Goal: Transaction & Acquisition: Purchase product/service

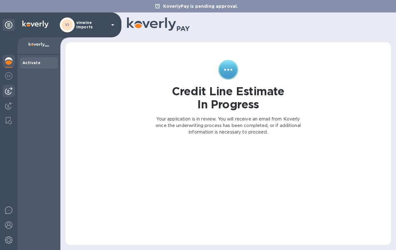
click at [10, 89] on img at bounding box center [8, 90] width 7 height 7
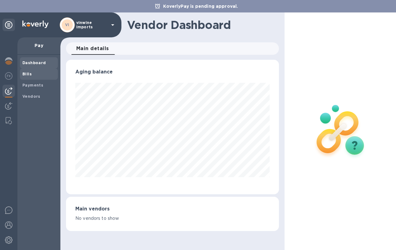
scroll to position [134, 213]
click at [27, 70] on div "Bills" at bounding box center [39, 73] width 38 height 11
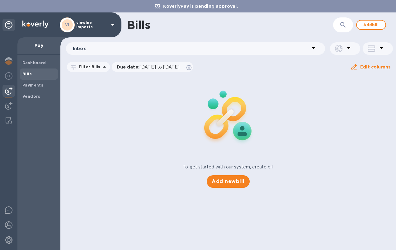
click at [111, 26] on icon at bounding box center [112, 24] width 7 height 7
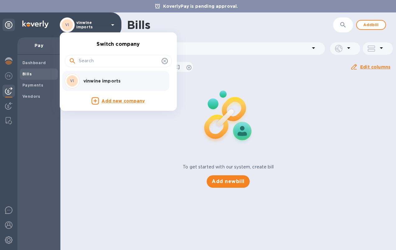
click at [167, 61] on icon at bounding box center [164, 61] width 5 height 5
click at [10, 242] on div at bounding box center [198, 125] width 396 height 250
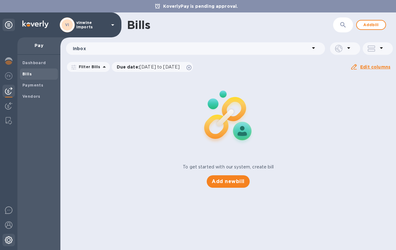
click at [9, 240] on img at bounding box center [8, 239] width 7 height 7
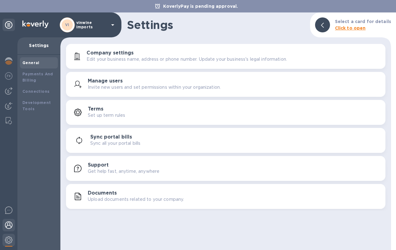
click at [10, 227] on img at bounding box center [8, 224] width 7 height 7
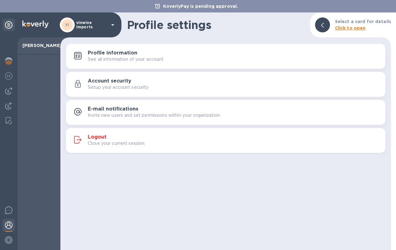
click at [104, 143] on p "Close your current session." at bounding box center [117, 143] width 58 height 7
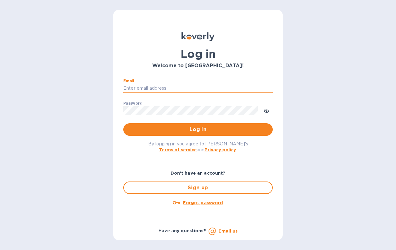
click at [154, 87] on input "Email" at bounding box center [197, 88] width 149 height 9
click at [144, 87] on input "Email" at bounding box center [197, 88] width 149 height 9
type input "dino@vinwinebrands.com"
click at [178, 130] on span "Log in" at bounding box center [197, 129] width 139 height 7
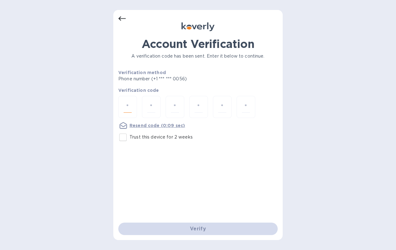
click at [127, 107] on input "number" at bounding box center [128, 107] width 8 height 12
type input "5"
type input "4"
type input "0"
type input "6"
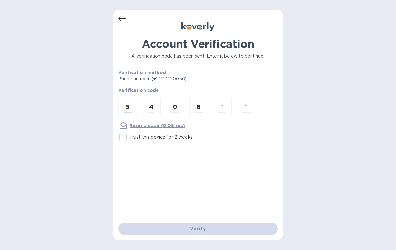
type input "6"
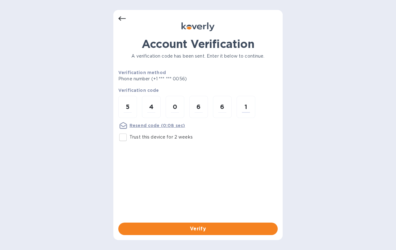
type input "1"
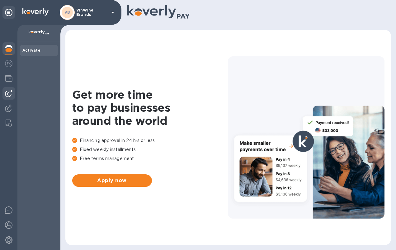
click at [7, 93] on img at bounding box center [8, 93] width 7 height 7
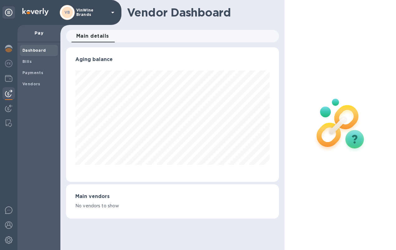
scroll to position [134, 213]
click at [6, 110] on img at bounding box center [8, 108] width 7 height 7
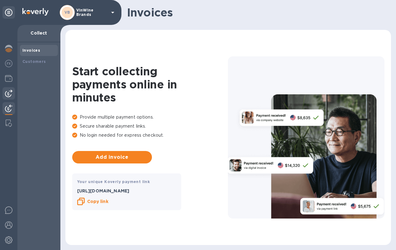
click at [10, 93] on img at bounding box center [8, 93] width 7 height 7
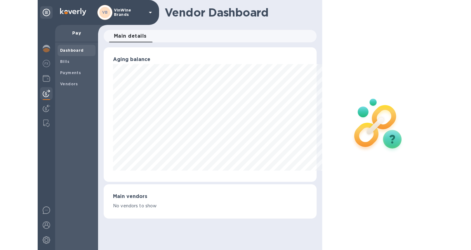
scroll to position [134, 262]
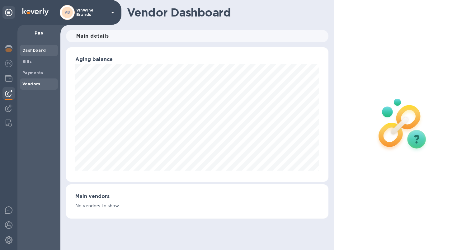
click at [32, 82] on b "Vendors" at bounding box center [31, 84] width 18 height 5
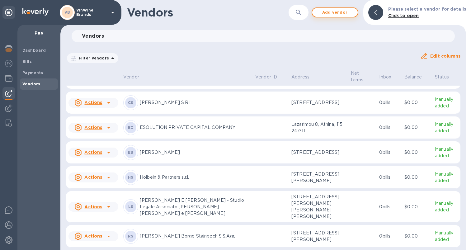
click at [328, 12] on span "Add vendor" at bounding box center [334, 12] width 35 height 7
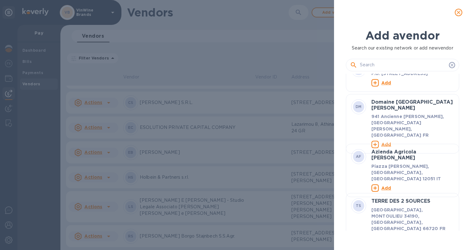
click at [386, 62] on input "text" at bounding box center [403, 64] width 87 height 9
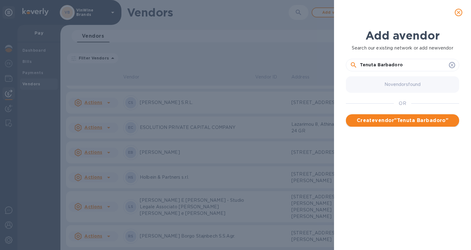
type input "Tenuta Barbadoro"
click at [396, 119] on span "Create vendor " Tenuta Barbadoro "" at bounding box center [402, 120] width 103 height 7
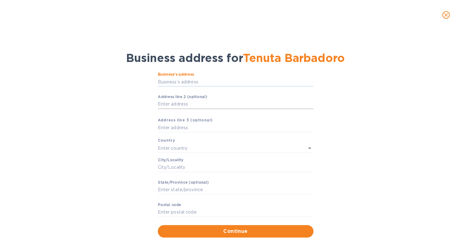
drag, startPoint x: 183, startPoint y: 101, endPoint x: 188, endPoint y: 100, distance: 4.8
click at [169, 81] on input "Business’s аddress" at bounding box center [236, 81] width 156 height 9
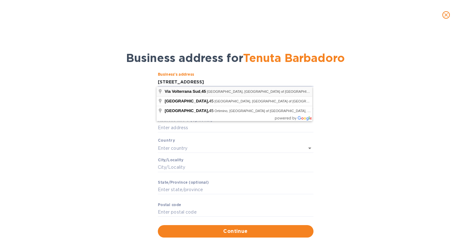
type input "[STREET_ADDRESS]"
type input "[GEOGRAPHIC_DATA]"
type input "50025"
type input "[GEOGRAPHIC_DATA]"
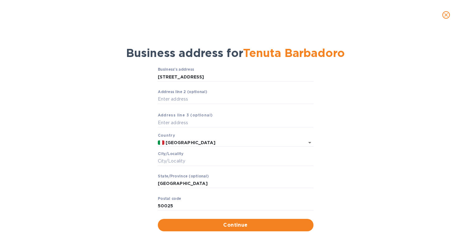
scroll to position [5, 0]
click at [170, 161] on input "Сity/Locаlity" at bounding box center [236, 161] width 156 height 9
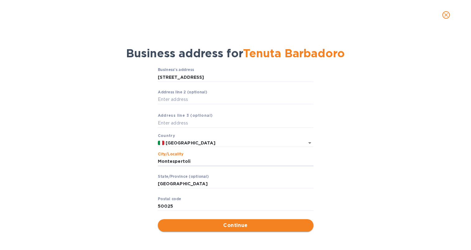
scroll to position [0, 0]
type input "Montespertoli"
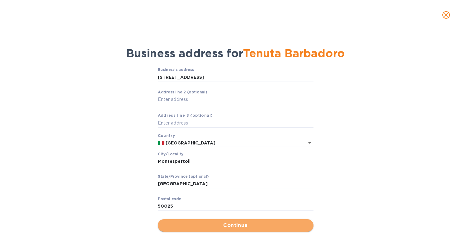
click at [228, 224] on span "Continue" at bounding box center [236, 225] width 146 height 7
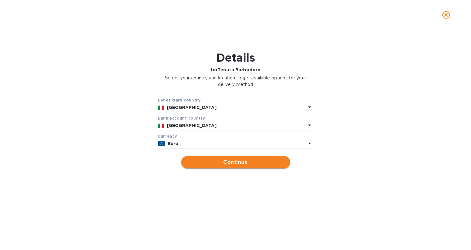
click at [239, 162] on span "Continue" at bounding box center [235, 161] width 99 height 7
type input "Tenuta Barbadoro"
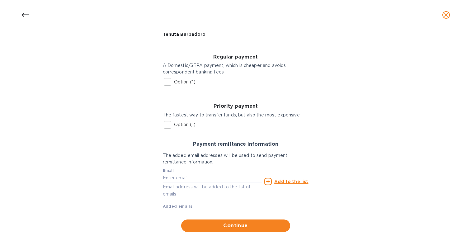
scroll to position [70, 0]
click at [166, 81] on input "Option (1)" at bounding box center [167, 82] width 13 height 13
checkbox input "true"
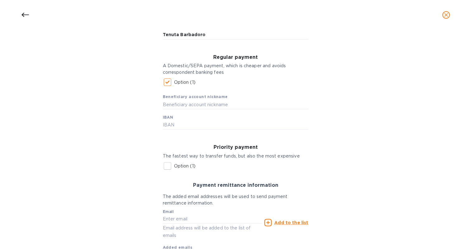
click at [176, 115] on div "Beneficiary account nickname IBAN" at bounding box center [236, 109] width 146 height 41
click at [172, 124] on input "text" at bounding box center [236, 124] width 146 height 9
paste input "[FINANCIAL_ID]"
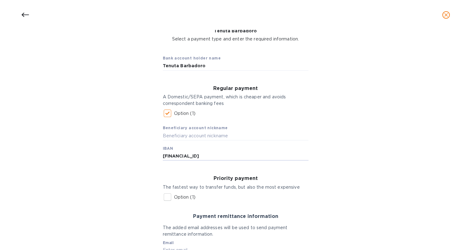
scroll to position [35, 0]
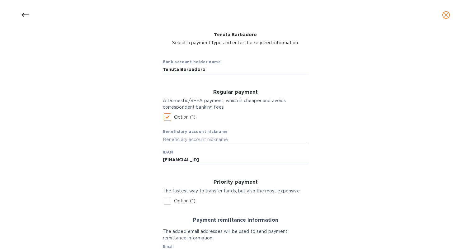
type input "[FINANCIAL_ID]"
click at [178, 138] on input "text" at bounding box center [236, 139] width 146 height 9
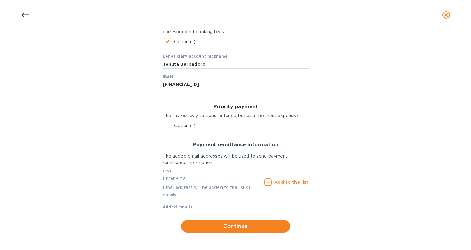
scroll to position [0, 0]
type input "Tenuta Barbadoro"
click at [62, 172] on div "Bank account holder name Tenuta Barbadoro Regular payment A Domestic/SEPA payme…" at bounding box center [235, 105] width 455 height 262
drag, startPoint x: 183, startPoint y: 178, endPoint x: 157, endPoint y: 178, distance: 26.5
click at [183, 178] on input "text" at bounding box center [212, 178] width 99 height 9
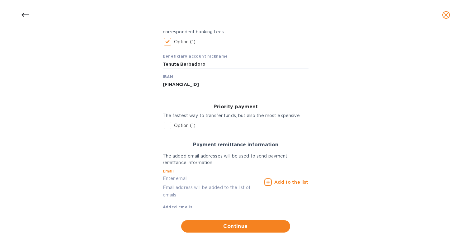
paste input "[EMAIL_ADDRESS][DOMAIN_NAME]"
type input "[EMAIL_ADDRESS][DOMAIN_NAME]"
click at [280, 181] on u "Add to the list" at bounding box center [291, 182] width 34 height 5
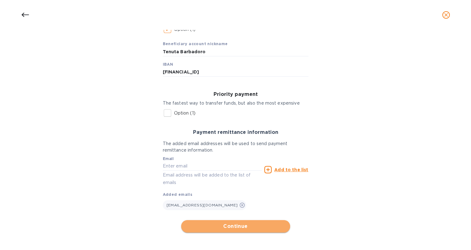
scroll to position [1, 0]
click at [241, 223] on span "Continue" at bounding box center [235, 226] width 99 height 7
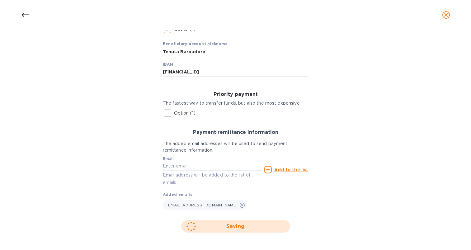
scroll to position [12, 0]
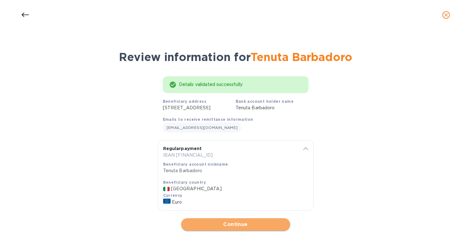
click at [233, 226] on span "Continue" at bounding box center [235, 224] width 99 height 7
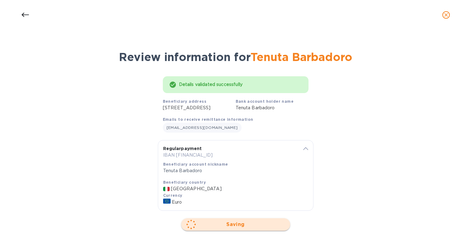
scroll to position [0, 0]
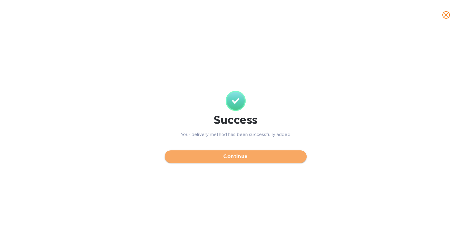
click at [242, 160] on span "Continue" at bounding box center [236, 156] width 132 height 7
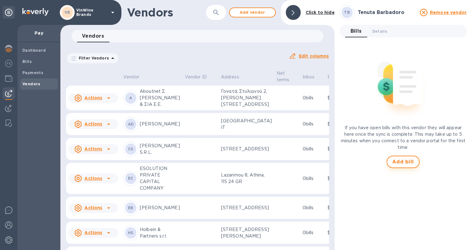
click at [396, 163] on span "Add bill" at bounding box center [403, 161] width 22 height 7
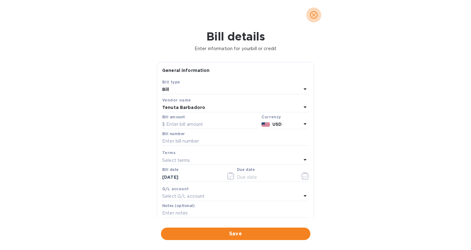
click at [314, 15] on icon "close" at bounding box center [314, 15] width 6 height 6
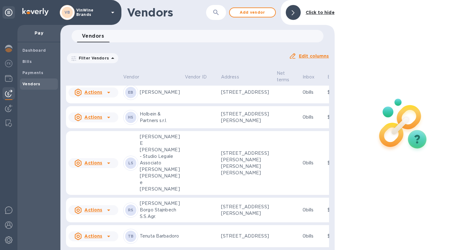
click at [87, 233] on u "Actions" at bounding box center [93, 235] width 18 height 5
click at [239, 230] on div at bounding box center [235, 125] width 471 height 250
click at [245, 233] on p "[STREET_ADDRESS]" at bounding box center [246, 236] width 51 height 7
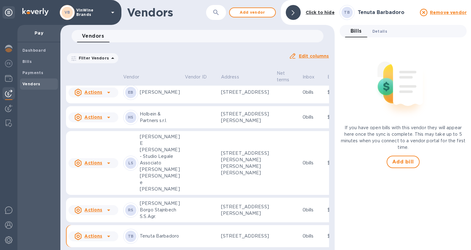
click at [380, 30] on span "Details 0" at bounding box center [379, 31] width 15 height 7
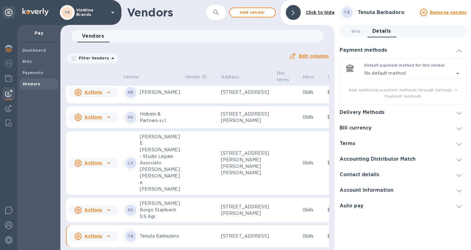
click at [365, 126] on h3 "Bill currency" at bounding box center [356, 128] width 32 height 6
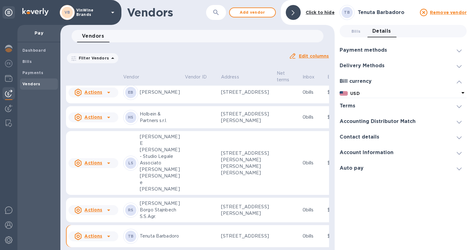
click at [396, 92] on icon at bounding box center [462, 93] width 3 height 2
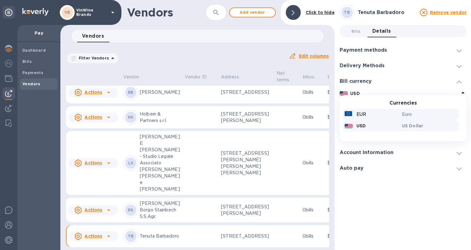
click at [364, 115] on p "EUR" at bounding box center [361, 114] width 10 height 7
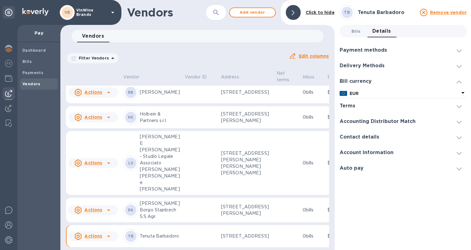
click at [357, 31] on span "Bills 0" at bounding box center [355, 31] width 9 height 7
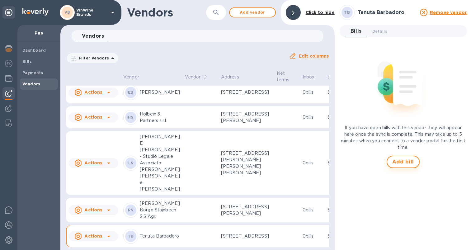
click at [396, 162] on span "Add bill" at bounding box center [403, 161] width 22 height 7
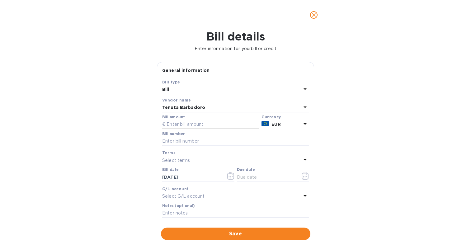
click at [177, 121] on input "text" at bounding box center [210, 124] width 97 height 9
type input "380.16"
click at [40, 153] on div "Bill details Enter information for your bill or credit General information Save…" at bounding box center [235, 140] width 471 height 220
click at [172, 140] on input "text" at bounding box center [235, 141] width 147 height 9
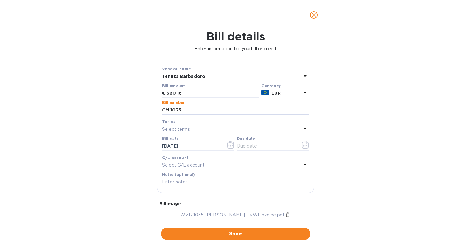
scroll to position [32, 0]
type input "CM 1035"
click at [245, 142] on input "text" at bounding box center [266, 144] width 59 height 9
click at [303, 142] on icon "button" at bounding box center [305, 143] width 7 height 7
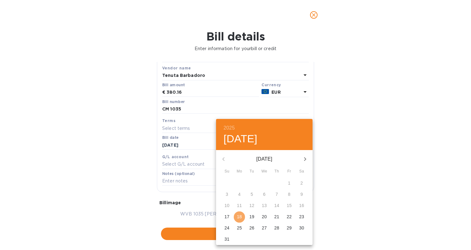
click at [242, 218] on p "18" at bounding box center [239, 217] width 5 height 6
type input "[DATE]"
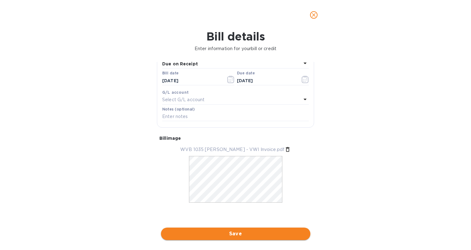
scroll to position [101, 0]
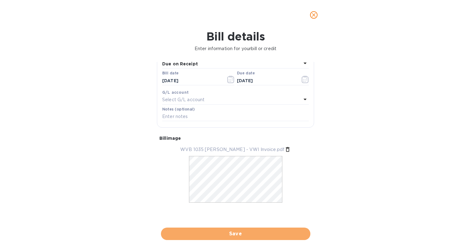
click at [241, 230] on span "Save" at bounding box center [235, 233] width 139 height 7
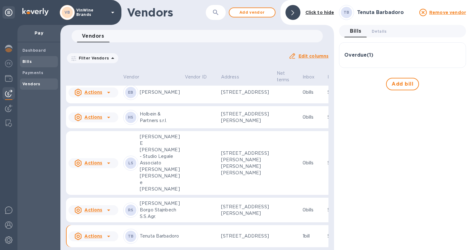
click at [24, 59] on b "Bills" at bounding box center [26, 61] width 9 height 5
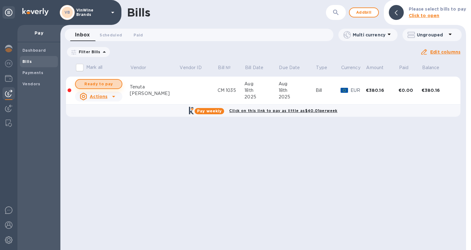
click at [114, 83] on span "Ready to pay" at bounding box center [99, 83] width 36 height 7
checkbox input "true"
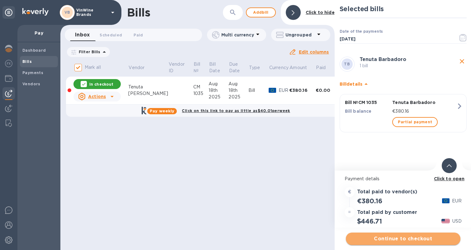
click at [396, 239] on span "Continue to checkout" at bounding box center [403, 238] width 105 height 7
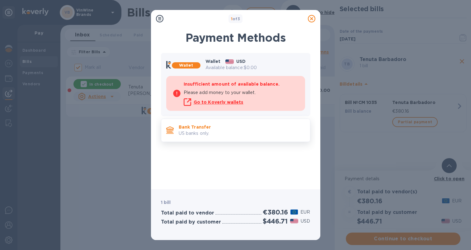
click at [193, 127] on p "Bank Transfer" at bounding box center [242, 127] width 126 height 6
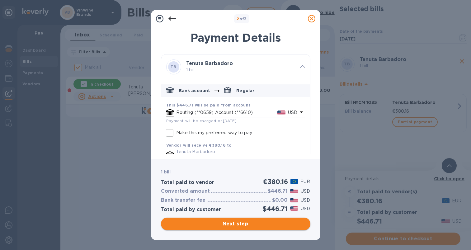
click at [247, 223] on span "Next step" at bounding box center [235, 223] width 139 height 7
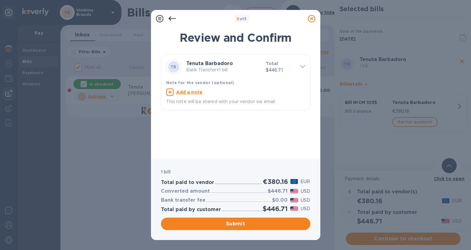
drag, startPoint x: 233, startPoint y: 225, endPoint x: 224, endPoint y: 134, distance: 91.3
click at [227, 137] on div "3 of 3 Review and Confirm [PERSON_NAME] Bank Transfer • 1 bill Total $446.71 No…" at bounding box center [235, 125] width 169 height 230
click at [195, 91] on u "Add a note" at bounding box center [189, 92] width 26 height 5
click at [193, 93] on textarea at bounding box center [230, 92] width 129 height 5
type textarea "E"
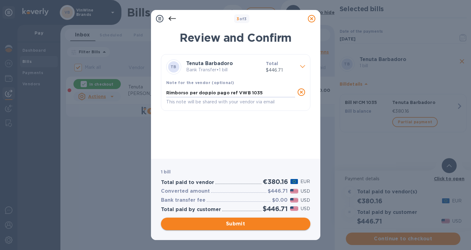
type textarea "Rimborso per doppio pago ref VWB 1035"
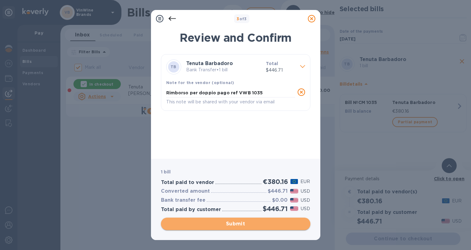
click at [245, 222] on span "Submit" at bounding box center [235, 223] width 139 height 7
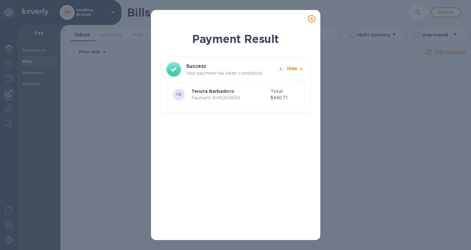
click at [311, 18] on icon at bounding box center [311, 18] width 7 height 7
